Goal: Information Seeking & Learning: Learn about a topic

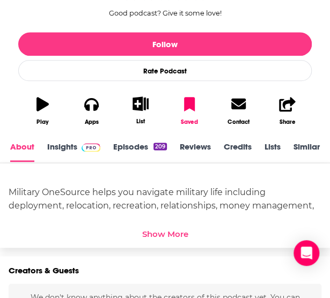
click at [77, 150] on span at bounding box center [88, 147] width 23 height 10
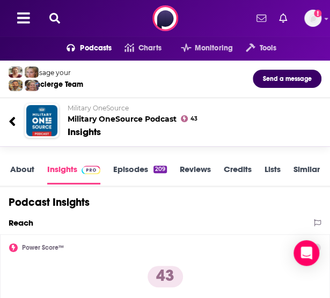
click at [144, 176] on link "Episodes 209" at bounding box center [140, 174] width 54 height 20
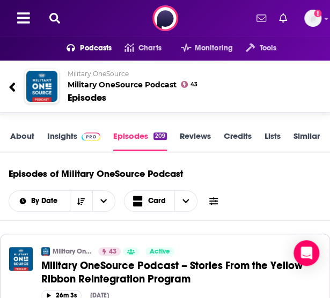
scroll to position [0, 3]
click at [102, 133] on div "Insights" at bounding box center [77, 142] width 66 height 22
click at [80, 135] on img at bounding box center [88, 136] width 19 height 9
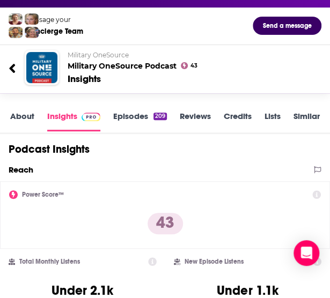
scroll to position [51, 0]
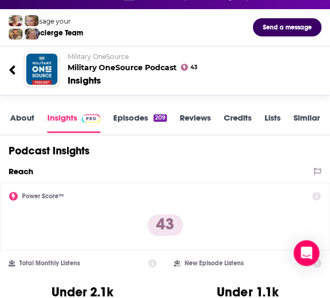
click at [143, 120] on link "Episodes 209" at bounding box center [140, 123] width 54 height 20
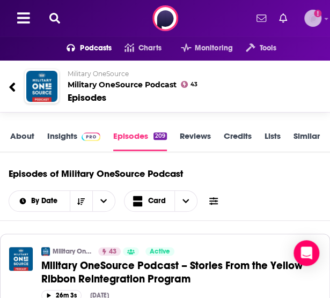
click at [316, 17] on icon "Add a profile image" at bounding box center [318, 14] width 8 height 8
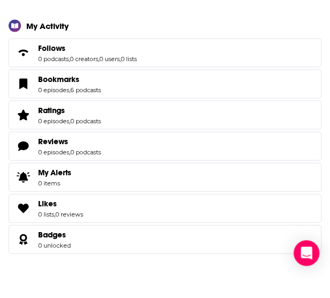
scroll to position [476, 0]
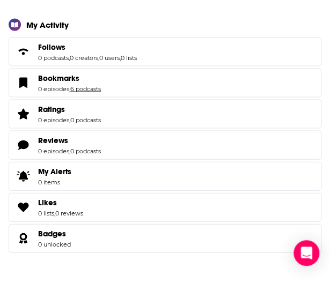
click at [99, 88] on link "6 podcasts" at bounding box center [85, 89] width 31 height 8
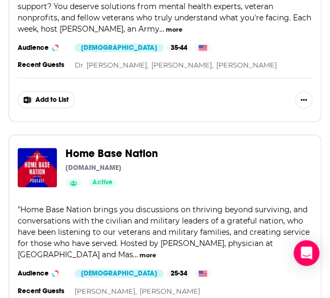
scroll to position [1340, 0]
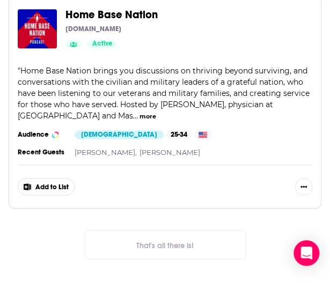
click at [110, 10] on span "Home Base Nation" at bounding box center [111, 14] width 92 height 13
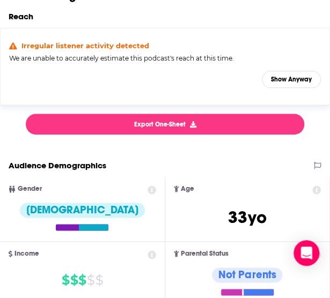
scroll to position [210, 0]
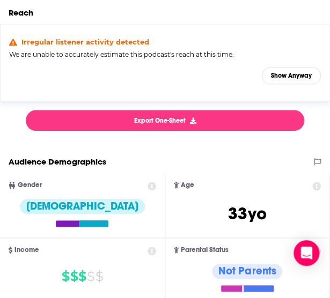
click at [279, 84] on div "Irregular listener activity detected We are unable to accurately estimate this …" at bounding box center [164, 63] width 311 height 50
click at [284, 71] on button "Show Anyway" at bounding box center [291, 75] width 59 height 17
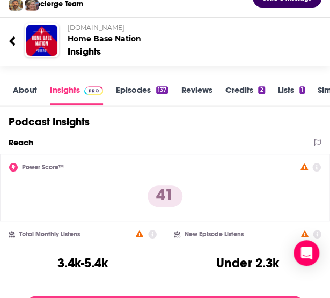
scroll to position [80, 0]
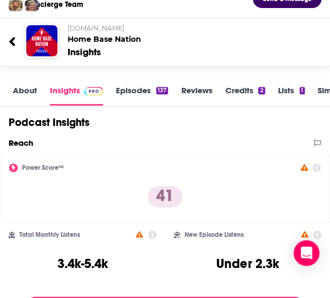
click at [158, 90] on div "137" at bounding box center [162, 91] width 12 height 8
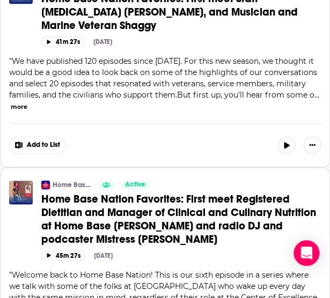
scroll to position [1229, 0]
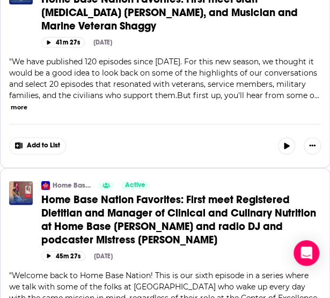
click at [21, 105] on button "more" at bounding box center [19, 107] width 17 height 9
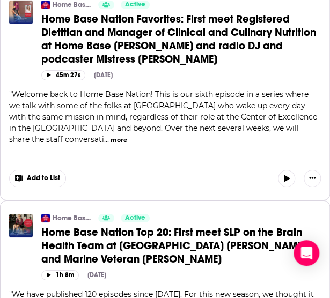
scroll to position [1977, 0]
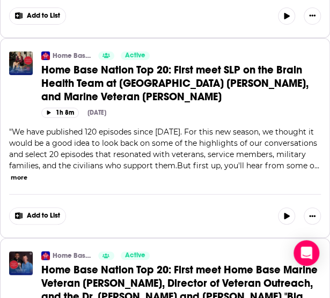
click at [306, 170] on span "We have published 120 episodes since 2019. For this new season, we thought it w…" at bounding box center [163, 148] width 308 height 43
click at [28, 181] on div "" We have published 120 episodes since 2019. For this new season, we thought it…" at bounding box center [164, 154] width 311 height 56
click at [25, 182] on button "more" at bounding box center [19, 177] width 17 height 9
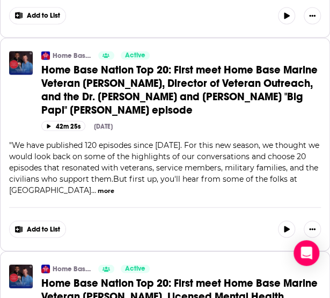
scroll to position [2462, 0]
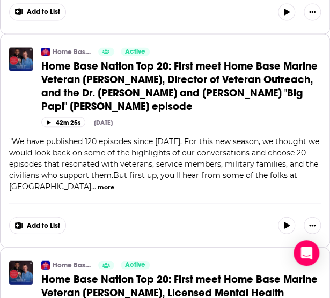
click at [98, 190] on button "more" at bounding box center [106, 186] width 17 height 9
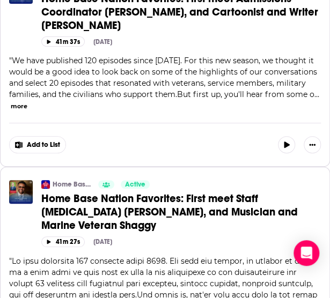
scroll to position [0, 0]
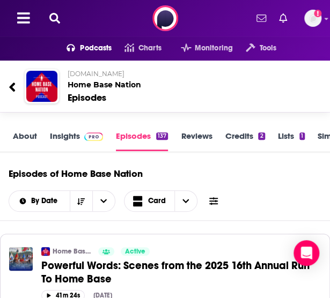
click at [53, 20] on icon at bounding box center [54, 18] width 11 height 11
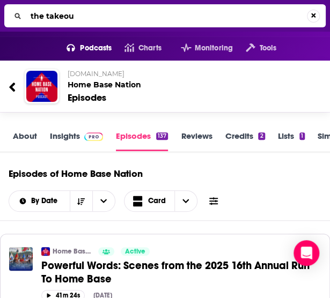
type input "the takeout"
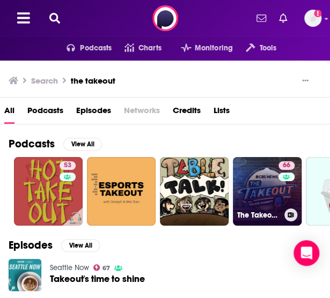
click at [274, 190] on link "66 The Takeout with Major Garrett" at bounding box center [267, 191] width 69 height 69
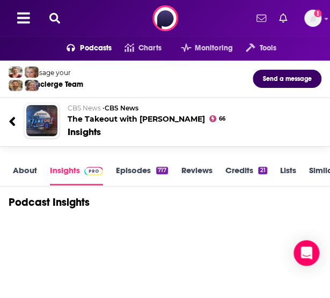
scroll to position [70, 0]
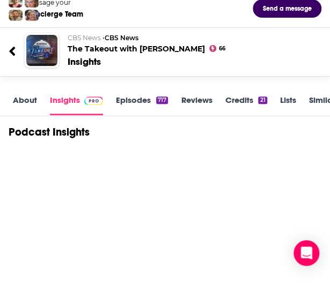
click at [31, 98] on link "About" at bounding box center [25, 105] width 24 height 20
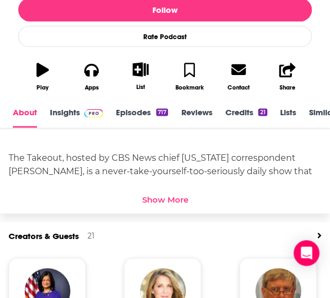
scroll to position [286, 0]
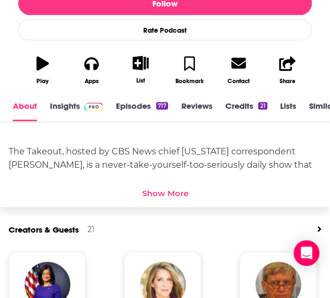
click at [183, 193] on div "Show More" at bounding box center [165, 193] width 46 height 10
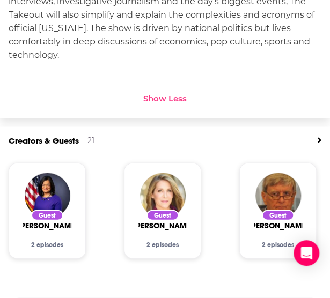
scroll to position [308, 0]
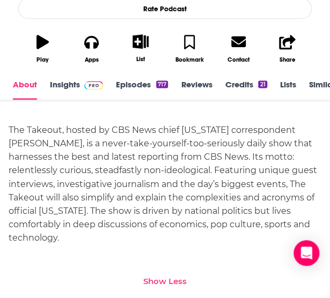
click at [128, 87] on link "Episodes 717" at bounding box center [142, 89] width 52 height 20
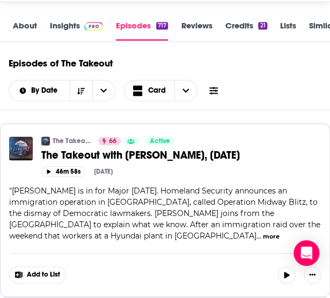
scroll to position [108, 0]
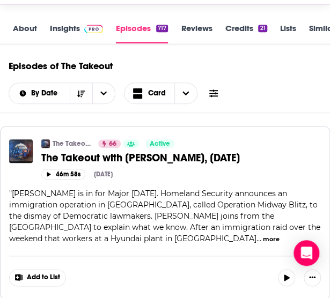
click at [31, 32] on link "About" at bounding box center [25, 33] width 24 height 20
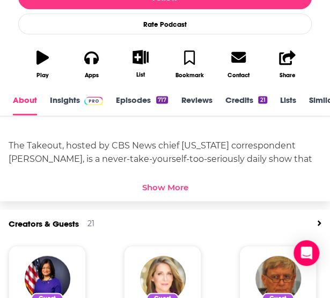
scroll to position [280, 0]
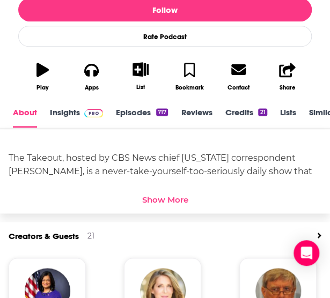
click at [173, 202] on div "Show More" at bounding box center [165, 200] width 46 height 10
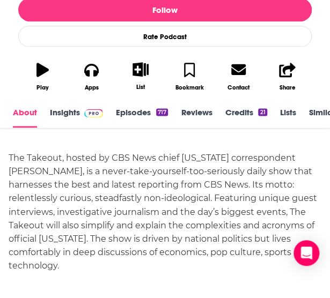
click at [147, 112] on link "Episodes 717" at bounding box center [142, 117] width 52 height 20
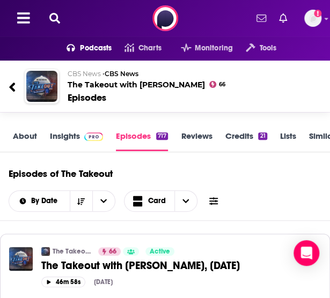
click at [51, 20] on icon at bounding box center [54, 18] width 11 height 11
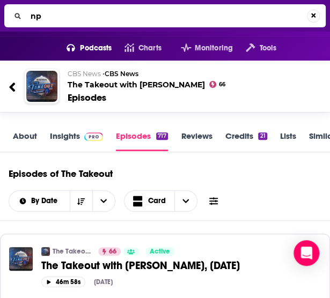
type input "npr"
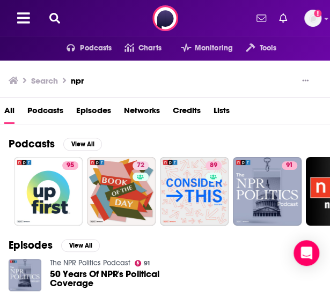
click at [148, 114] on span "Networks" at bounding box center [142, 113] width 36 height 22
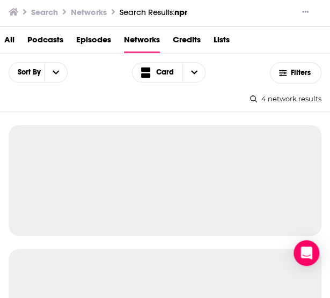
scroll to position [51, 0]
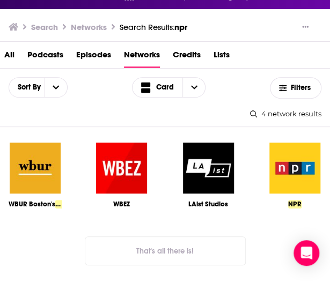
click at [291, 164] on img at bounding box center [294, 168] width 53 height 53
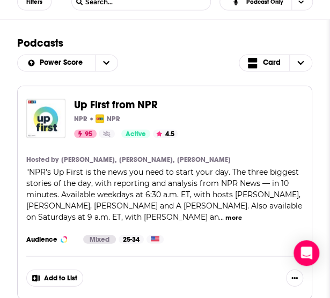
scroll to position [371, 0]
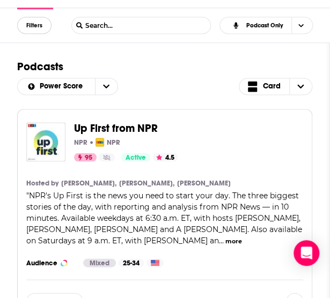
click at [41, 32] on button "Filters" at bounding box center [34, 25] width 34 height 17
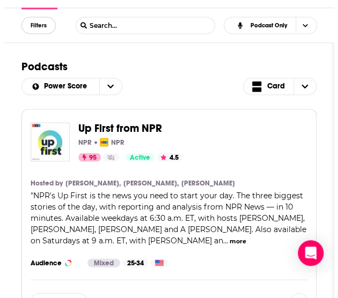
scroll to position [0, 0]
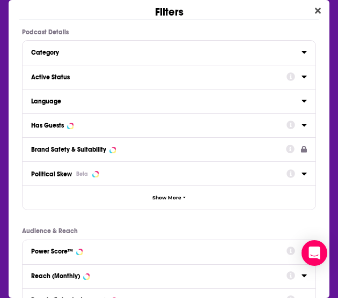
click at [79, 74] on div "Active Status" at bounding box center [155, 77] width 248 height 8
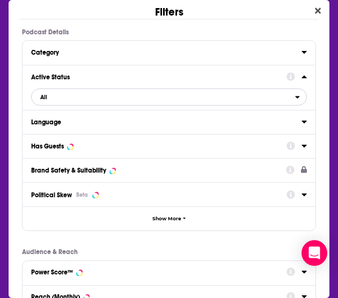
click at [104, 100] on span "All" at bounding box center [163, 97] width 263 height 14
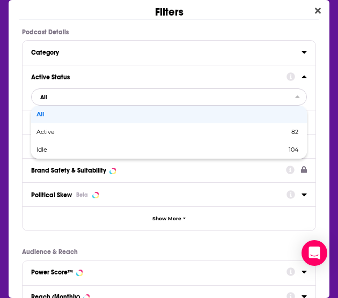
click at [83, 125] on div "Active 82" at bounding box center [169, 132] width 276 height 18
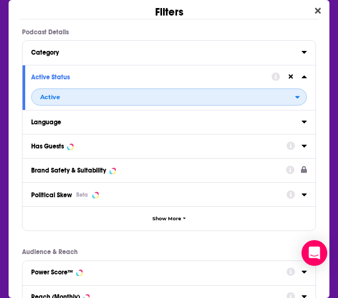
scroll to position [193, 0]
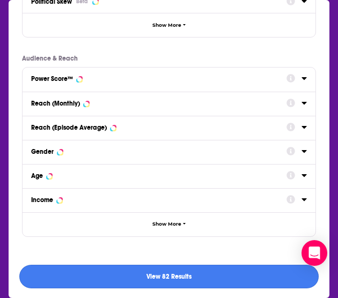
click at [132, 271] on button "View 82 Results" at bounding box center [168, 277] width 299 height 24
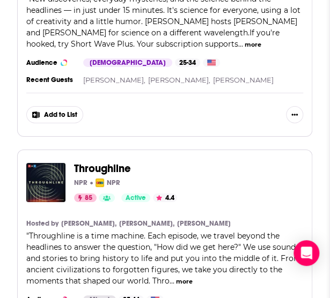
scroll to position [2913, 0]
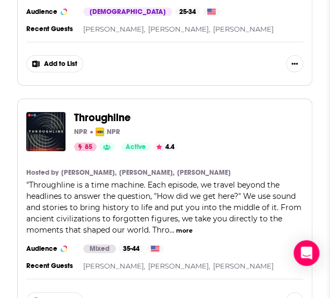
click at [267, 168] on section "Hosted by Rund Abdelfatah, Ramtin Arablouei, Julie Caine" at bounding box center [164, 172] width 277 height 9
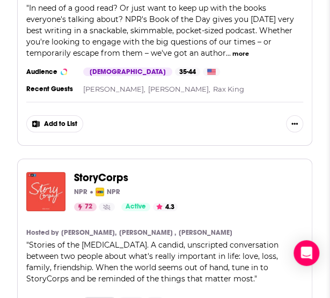
scroll to position [5973, 0]
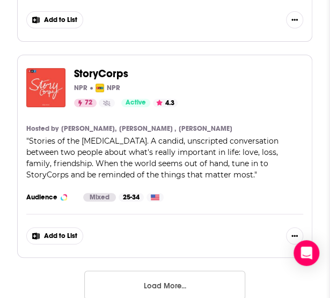
click at [197, 271] on button "Load More..." at bounding box center [164, 285] width 161 height 29
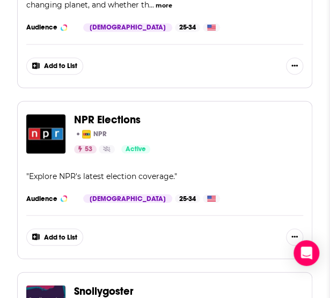
scroll to position [11390, 0]
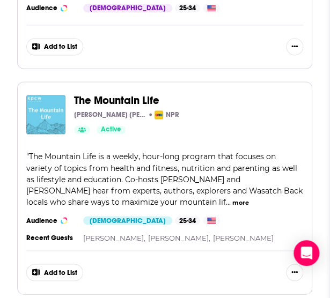
scroll to position [16243, 0]
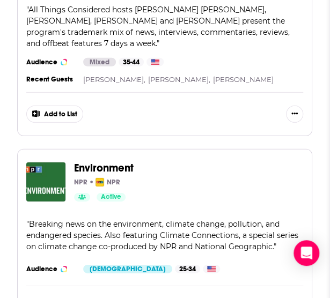
scroll to position [17584, 0]
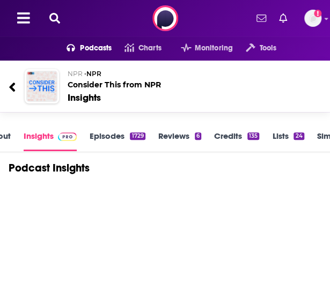
scroll to position [139, 0]
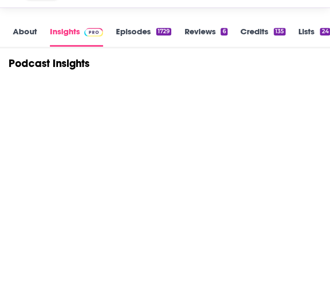
click at [29, 34] on link "About" at bounding box center [25, 36] width 24 height 20
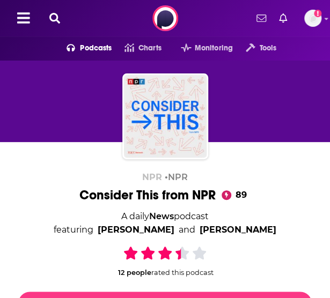
scroll to position [254, 0]
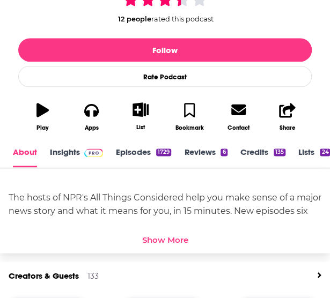
click at [175, 239] on div "Show More" at bounding box center [165, 239] width 46 height 10
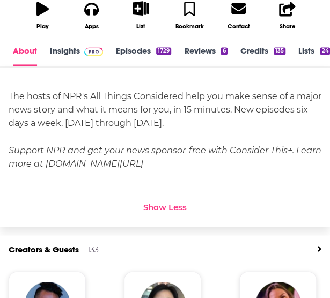
scroll to position [356, 0]
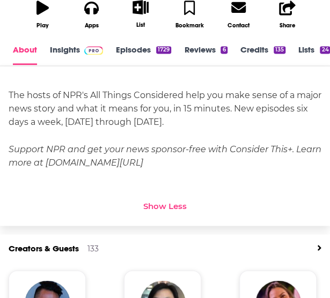
click at [146, 57] on link "Episodes 1729" at bounding box center [143, 54] width 55 height 20
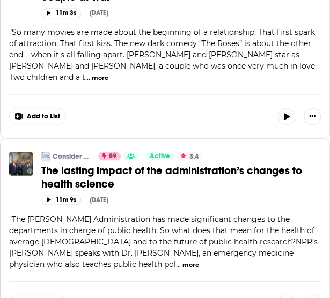
scroll to position [1399, 0]
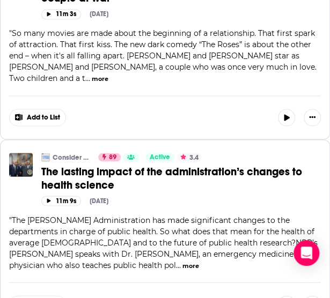
click at [182, 261] on button "more" at bounding box center [190, 265] width 17 height 9
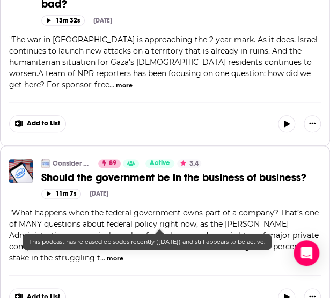
scroll to position [2327, 0]
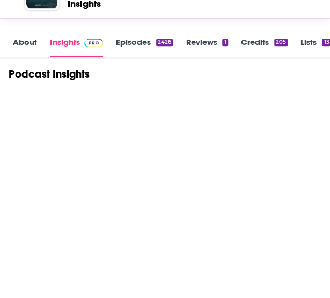
scroll to position [125, 0]
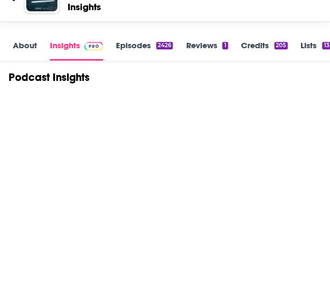
click at [138, 51] on link "Episodes 2426" at bounding box center [144, 50] width 57 height 20
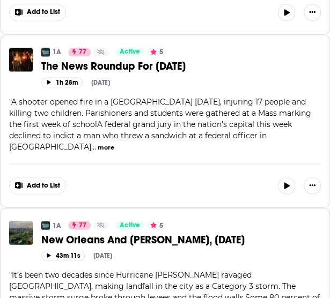
scroll to position [1402, 0]
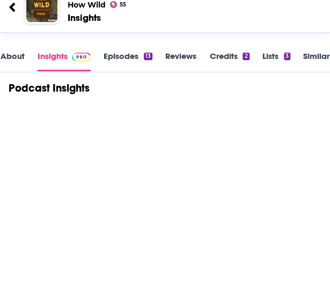
scroll to position [115, 0]
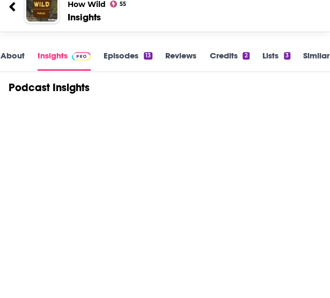
click at [137, 61] on link "Episodes 13" at bounding box center [127, 60] width 49 height 20
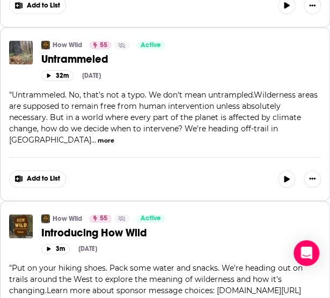
scroll to position [2131, 0]
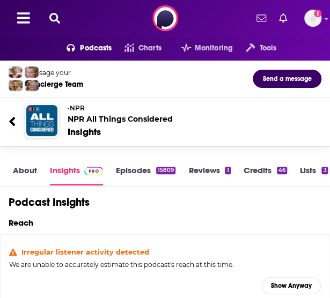
scroll to position [1, 0]
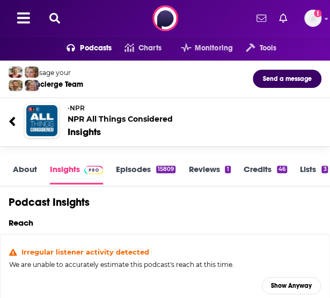
click at [151, 169] on link "Episodes 15809" at bounding box center [145, 174] width 59 height 20
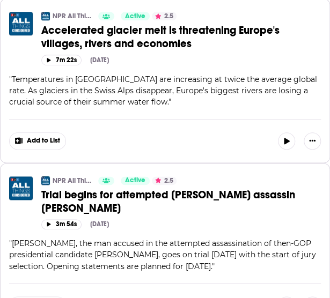
scroll to position [236, 0]
